Goal: Complete application form

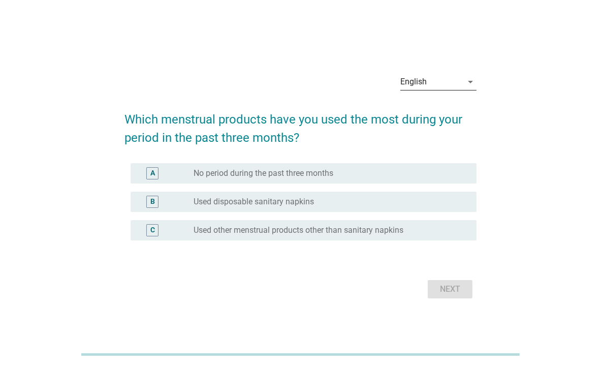
click at [405, 81] on div "English" at bounding box center [413, 81] width 26 height 9
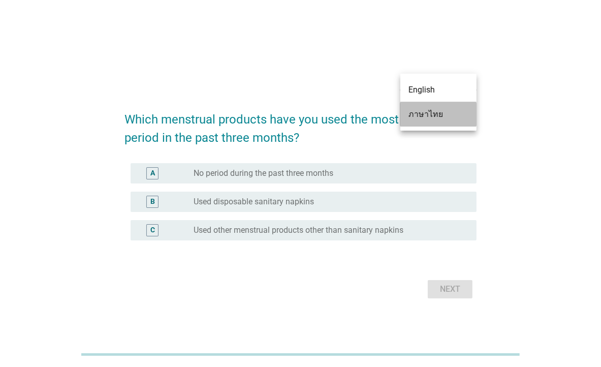
click at [410, 116] on div "ภาษาไทย" at bounding box center [439, 114] width 60 height 12
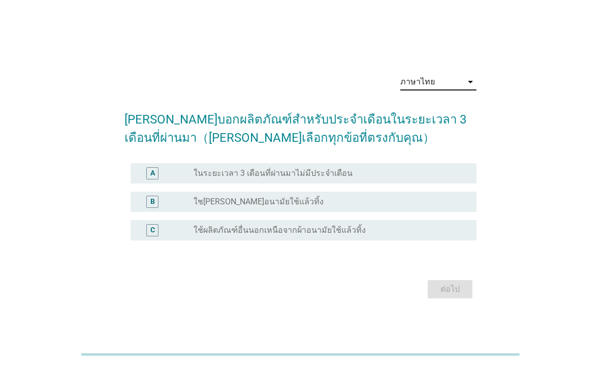
click at [294, 200] on div "radio_button_unchecked ใช[PERSON_NAME]อนามัยใช้แล้วทิ้ง" at bounding box center [327, 202] width 267 height 10
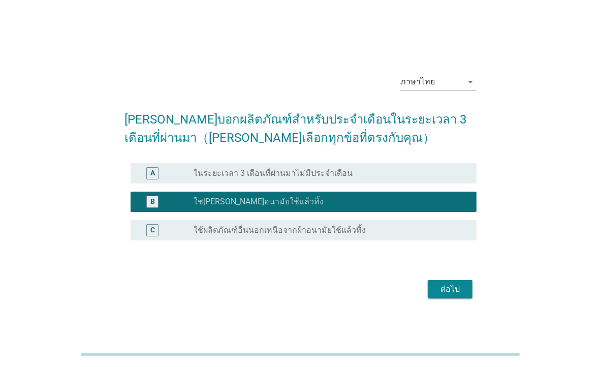
click at [446, 283] on div "ต่อไป" at bounding box center [450, 289] width 28 height 12
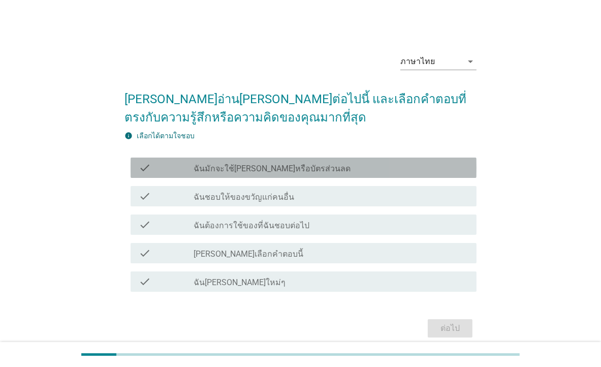
click at [272, 166] on label "ฉันมักจะใช้[PERSON_NAME]หรือบัตรส่วนลด" at bounding box center [272, 169] width 157 height 10
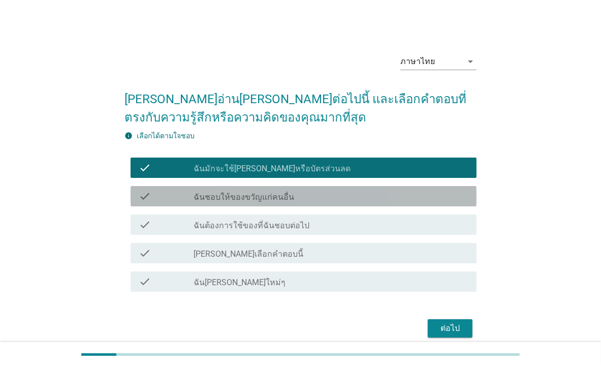
click at [244, 196] on label "ฉันชอบให้ของขวัญแก่คนอื่น" at bounding box center [244, 197] width 101 height 10
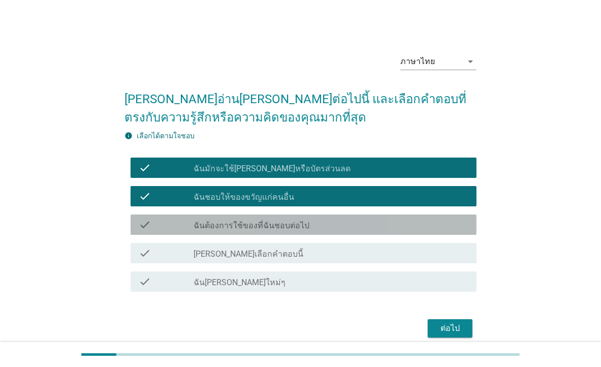
click at [275, 221] on label "ฉันต้องการใช้ของที่ฉันชอบต่อไป" at bounding box center [252, 226] width 116 height 10
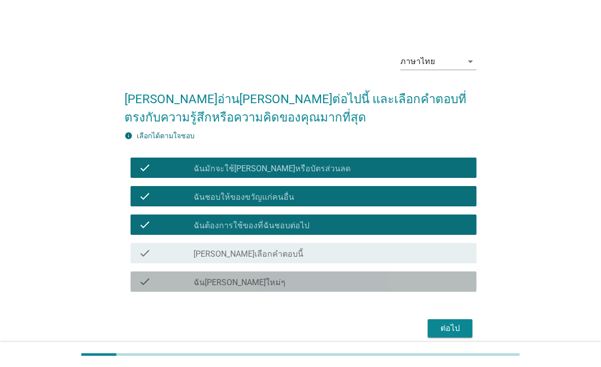
click at [275, 277] on div "check_box_outline_blank ฉัน[PERSON_NAME]ใหม่ๆ" at bounding box center [331, 281] width 275 height 12
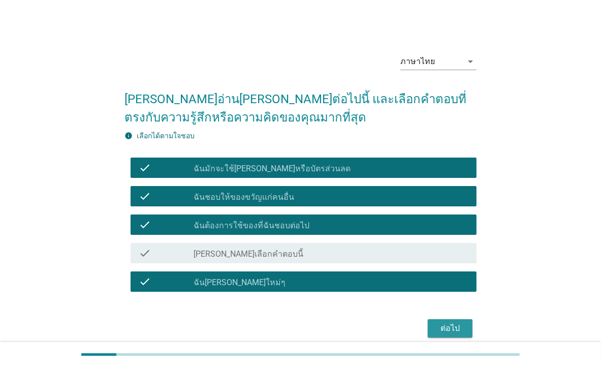
click at [457, 326] on div "ต่อไป" at bounding box center [450, 328] width 28 height 12
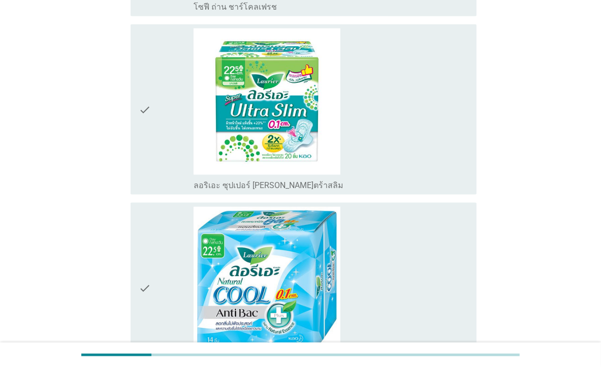
scroll to position [996, 0]
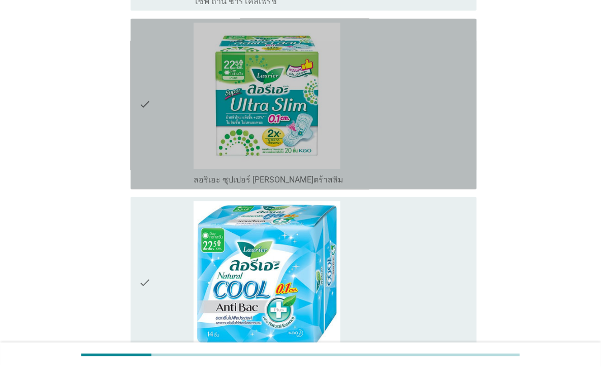
click at [388, 138] on div "check_box_outline_blank ลอริเอะ ซุปเปอร์ [PERSON_NAME]ตร้าสลิม" at bounding box center [331, 104] width 275 height 163
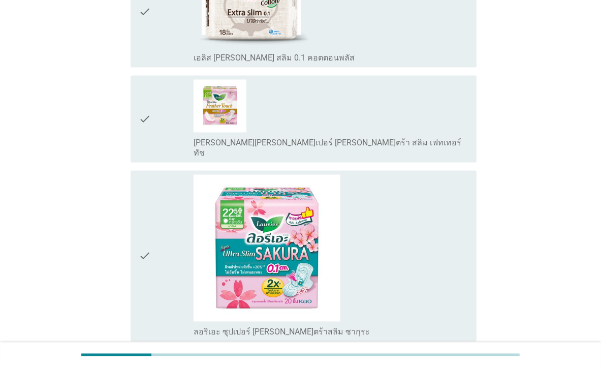
scroll to position [1423, 0]
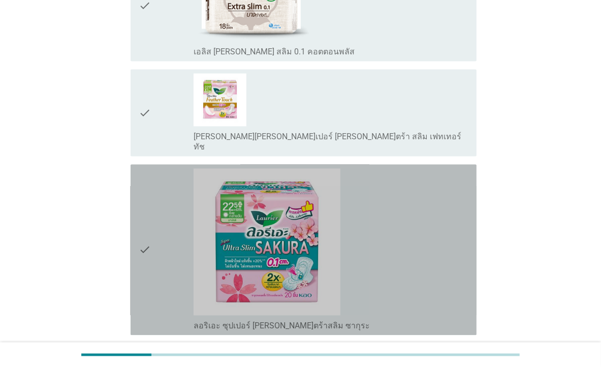
click at [414, 169] on div "check_box_outline_blank ลอริเอะ ซุปเปอร์ [PERSON_NAME]ตร้าสลิม ซากุระ" at bounding box center [331, 250] width 275 height 163
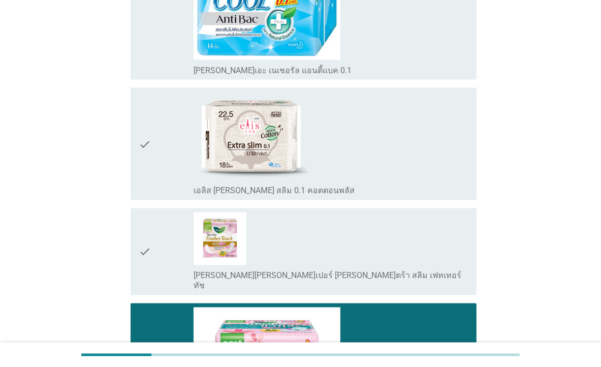
scroll to position [1280, 0]
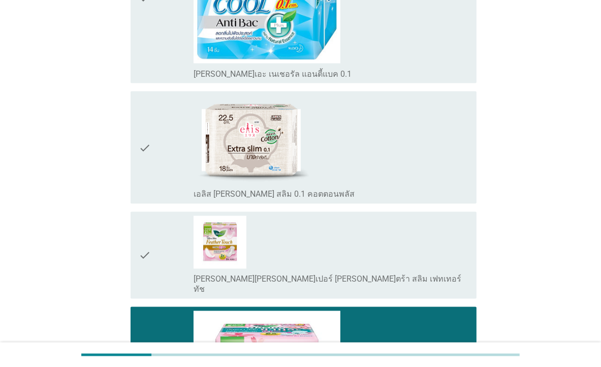
click at [404, 164] on div "check_box_outline_blank เอลิส [PERSON_NAME] สลิม 0.1 คอตตอนพลัส" at bounding box center [331, 148] width 275 height 104
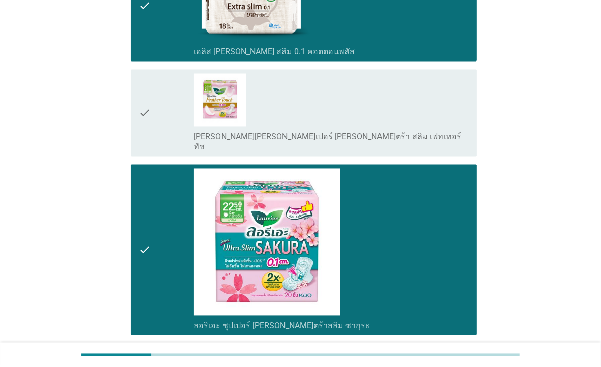
scroll to position [1507, 0]
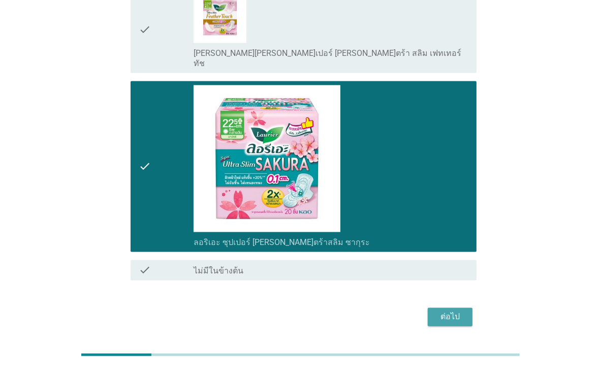
click at [457, 310] on div "ต่อไป" at bounding box center [450, 316] width 28 height 12
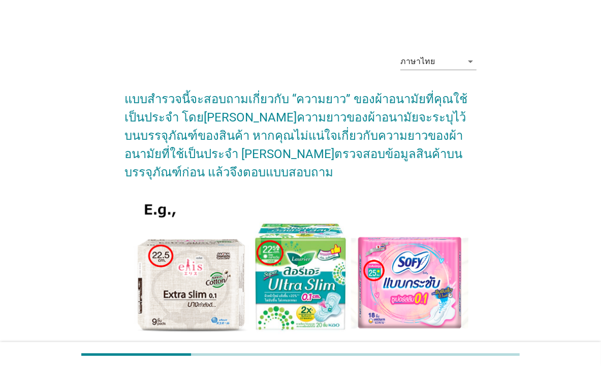
scroll to position [83, 0]
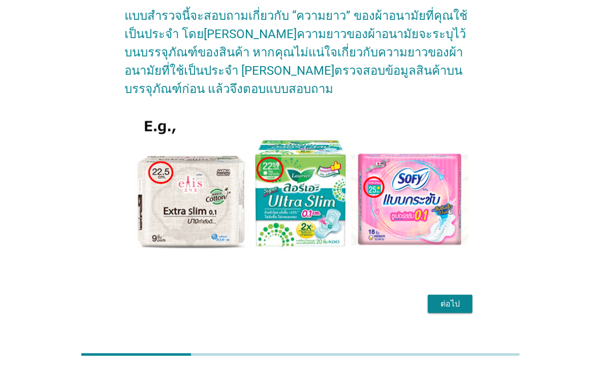
click at [457, 298] on div "ต่อไป" at bounding box center [450, 304] width 28 height 12
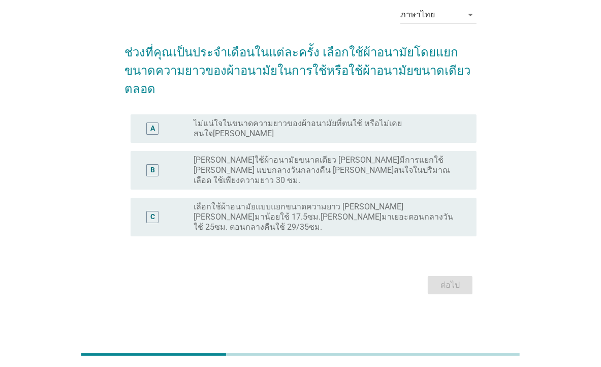
scroll to position [0, 0]
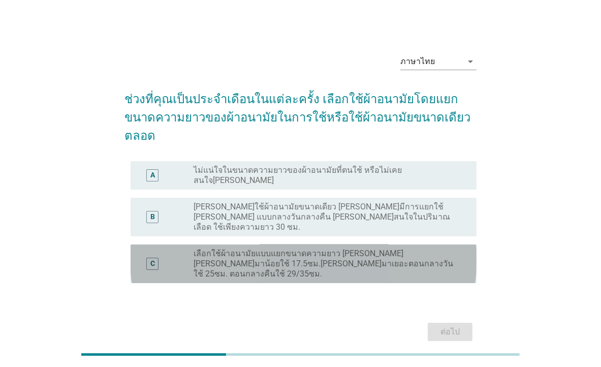
click at [450, 248] on label "เลือกใช้ผ้าอนามัยแบบแยกขนาดความยาว [PERSON_NAME] [PERSON_NAME]มาน้อยใช้ 17.5ซม.…" at bounding box center [327, 263] width 267 height 30
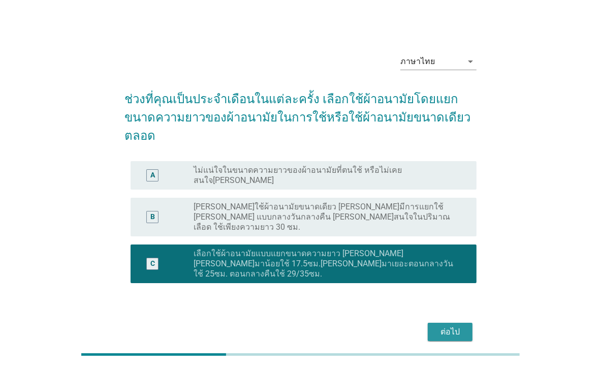
click at [450, 326] on div "ต่อไป" at bounding box center [450, 332] width 28 height 12
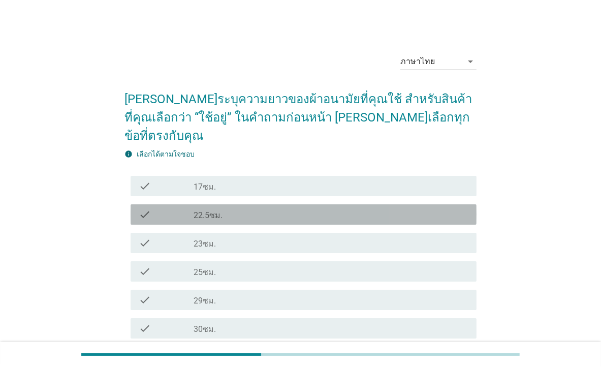
click at [459, 208] on div "check_box_outline_blank 22.5ซม." at bounding box center [331, 214] width 275 height 12
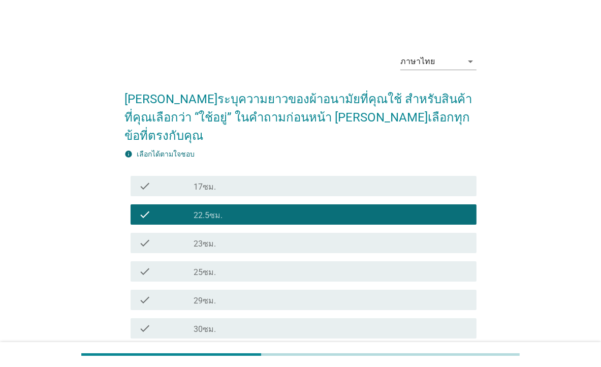
scroll to position [100, 0]
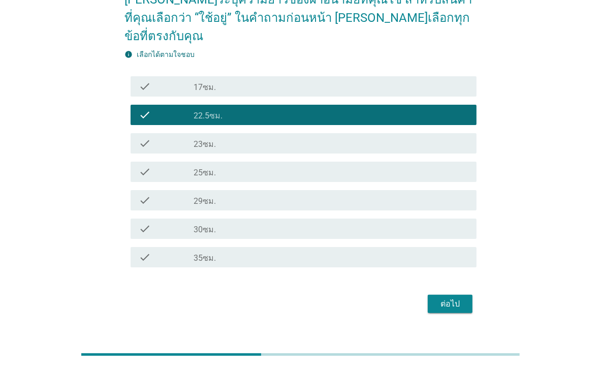
click at [272, 251] on div "check_box_outline_blank 35ซม." at bounding box center [331, 257] width 275 height 12
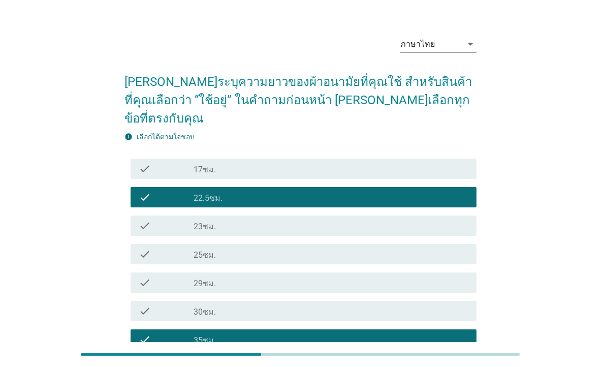
scroll to position [0, 0]
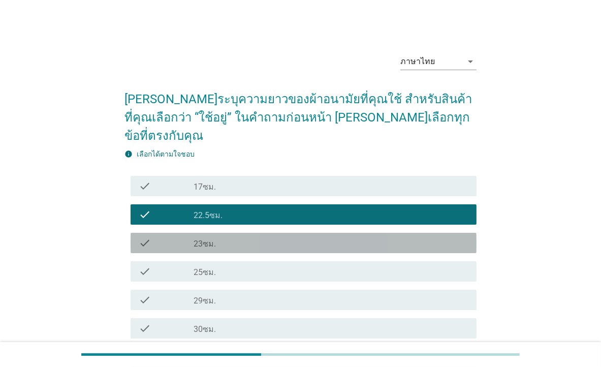
click at [305, 237] on div "check_box_outline_blank 23ซม." at bounding box center [331, 243] width 275 height 12
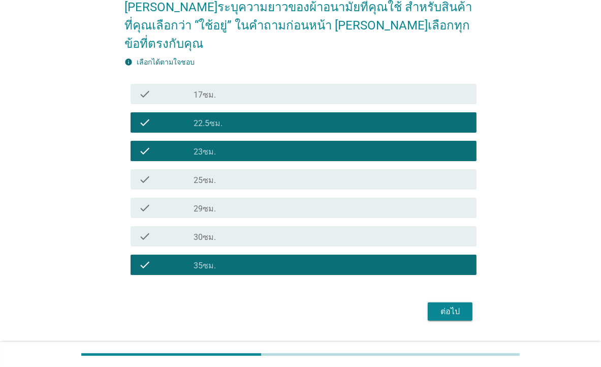
scroll to position [100, 0]
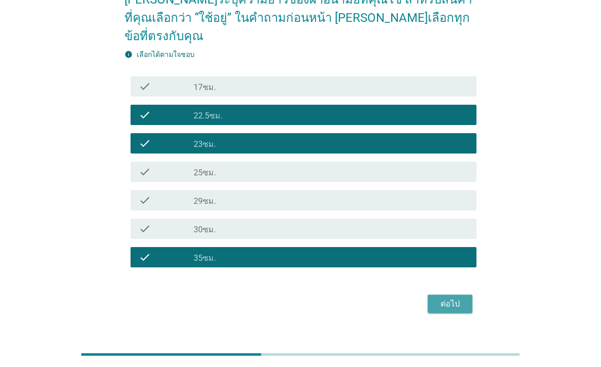
click at [463, 298] on div "ต่อไป" at bounding box center [450, 304] width 28 height 12
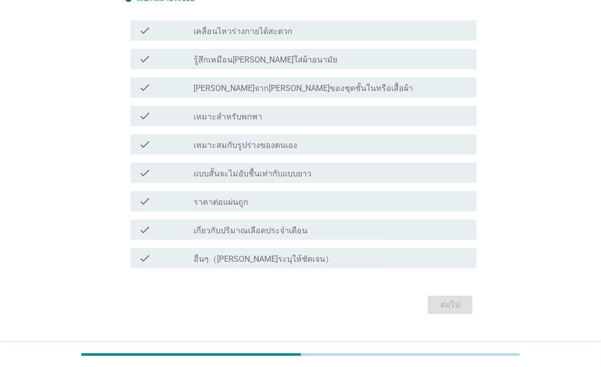
scroll to position [142, 0]
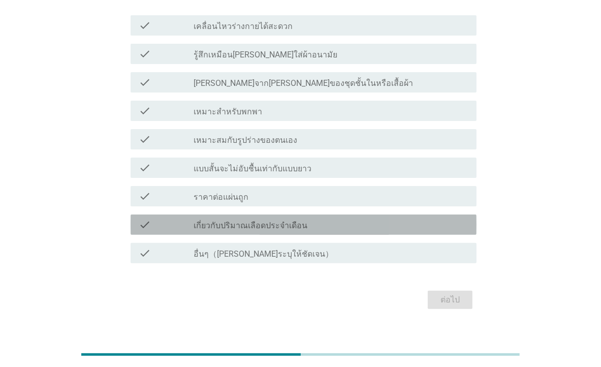
click at [355, 218] on div "check_box_outline_blank เกี่ยวกับปริมาณเลือดประจำเดือน" at bounding box center [331, 224] width 275 height 12
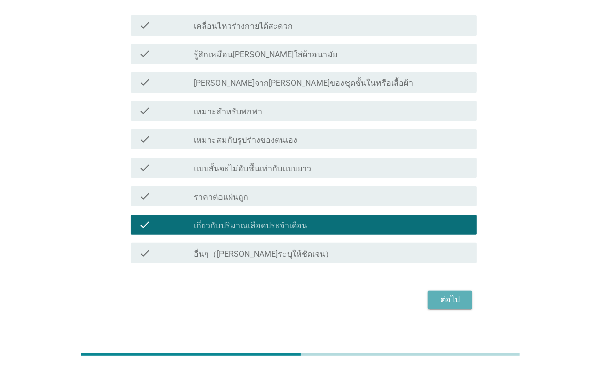
drag, startPoint x: 454, startPoint y: 301, endPoint x: 456, endPoint y: 295, distance: 5.9
click at [454, 301] on div "ต่อไป" at bounding box center [450, 300] width 28 height 12
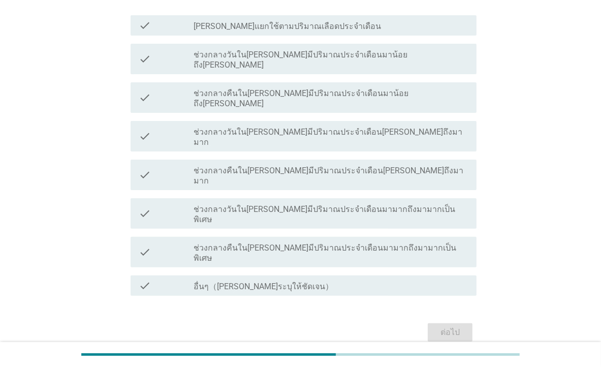
scroll to position [0, 0]
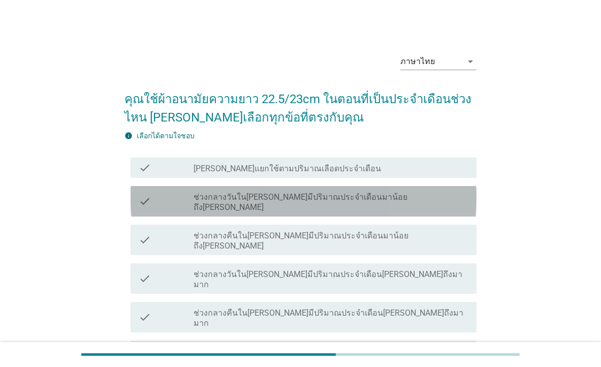
click at [409, 201] on div "check_box_outline_blank ช่วงกลางวันใน[PERSON_NAME]มีปริมาณประจำเดือนมาน้อยถึง[P…" at bounding box center [331, 201] width 275 height 22
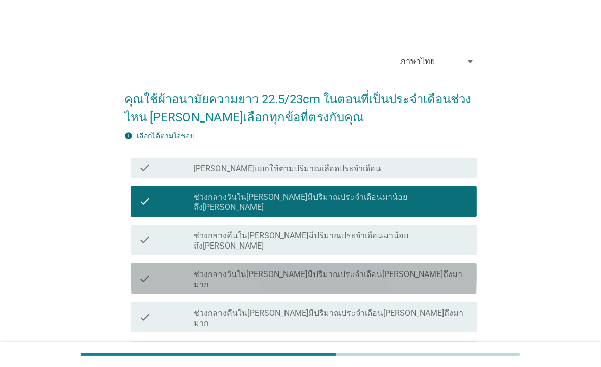
click at [400, 267] on div "check_box_outline_blank ช่วงกลางวันใน[PERSON_NAME]มีปริมาณประจำเดือน[PERSON_NAM…" at bounding box center [331, 278] width 275 height 22
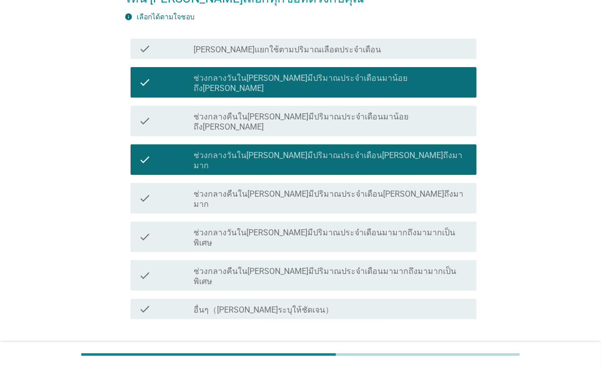
scroll to position [128, 0]
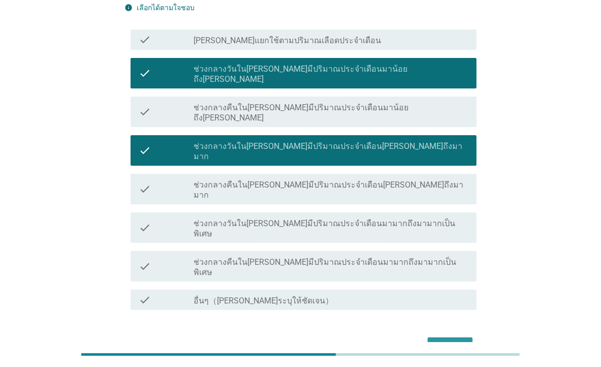
click at [459, 340] on div "ต่อไป" at bounding box center [450, 346] width 28 height 12
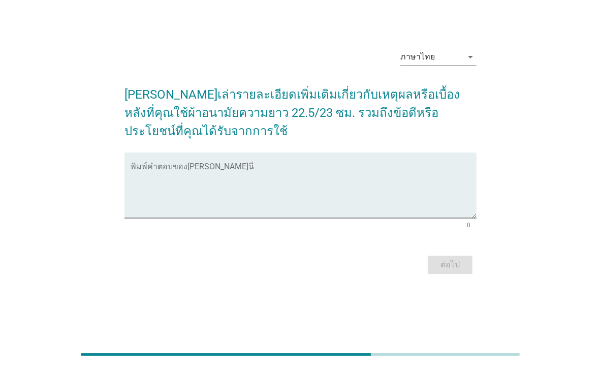
scroll to position [0, 0]
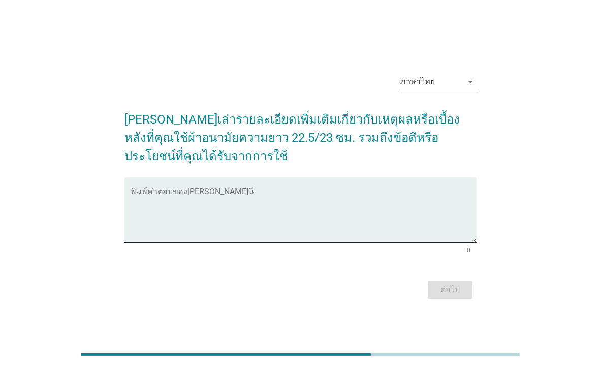
click at [219, 191] on textarea "พิมพ์คำตอบของคุณ ที่นี่" at bounding box center [304, 216] width 346 height 53
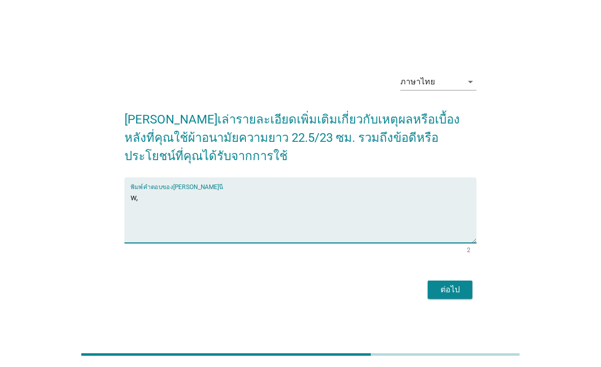
type textarea "w"
type textarea "[PERSON_NAME] กระชับ"
click at [456, 288] on div "ต่อไป" at bounding box center [450, 290] width 28 height 12
